Goal: Task Accomplishment & Management: Complete application form

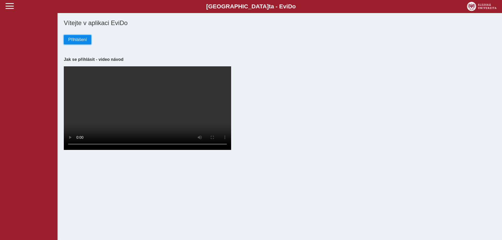
click at [79, 40] on span "Přihlášení" at bounding box center [77, 39] width 19 height 5
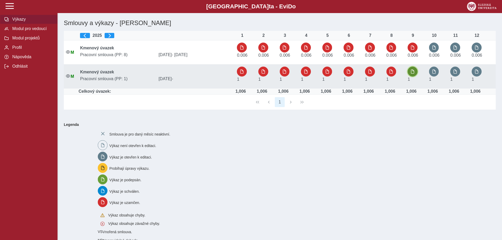
click at [416, 72] on button "button" at bounding box center [413, 72] width 10 height 10
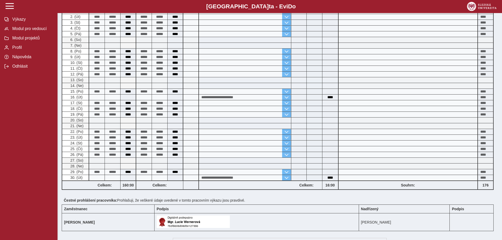
scroll to position [180, 0]
